Goal: Register for event/course

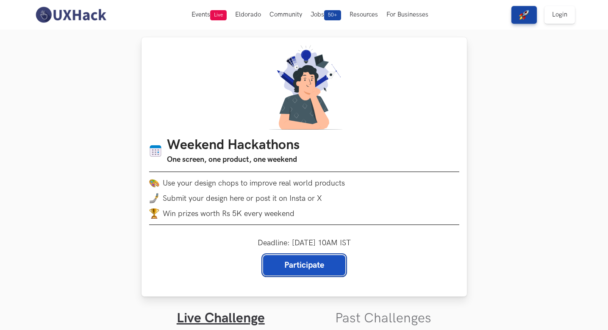
click at [309, 266] on link "Participate" at bounding box center [304, 265] width 82 height 20
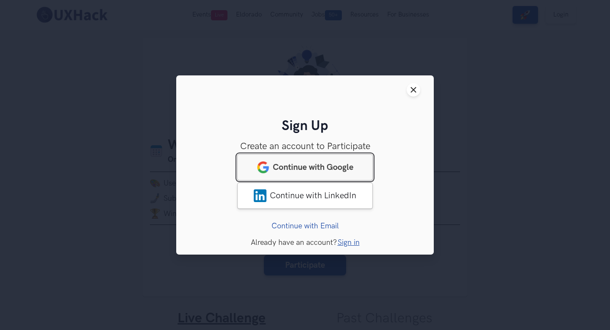
click at [344, 172] on span "Continue with Google" at bounding box center [313, 167] width 80 height 10
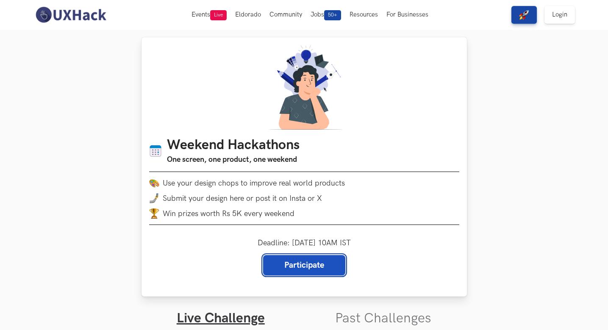
click at [307, 267] on link "Participate" at bounding box center [304, 265] width 82 height 20
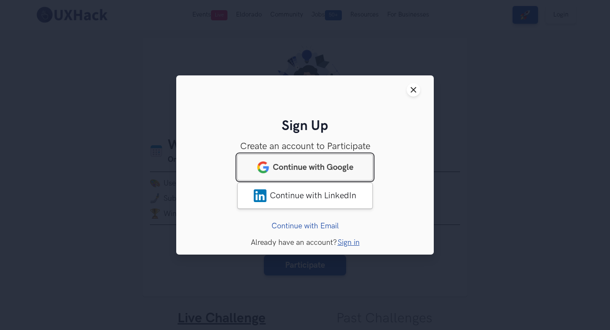
click at [355, 170] on link "Continue with Google" at bounding box center [305, 167] width 136 height 26
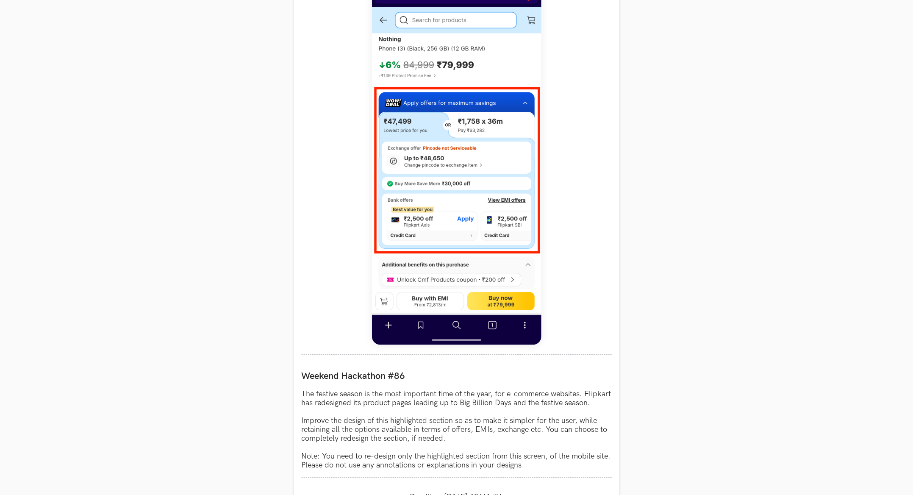
scroll to position [441, 0]
